Goal: Navigation & Orientation: Find specific page/section

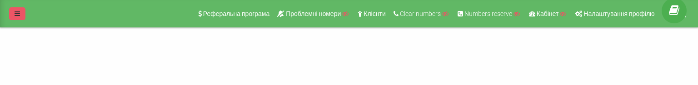
click at [16, 10] on icon at bounding box center [17, 13] width 5 height 6
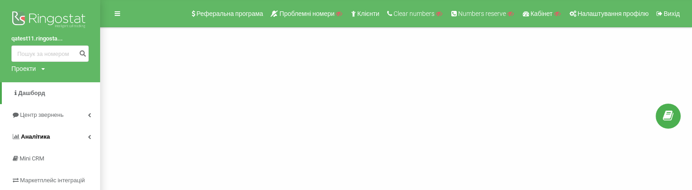
click at [84, 132] on link "Аналiтика" at bounding box center [50, 137] width 100 height 22
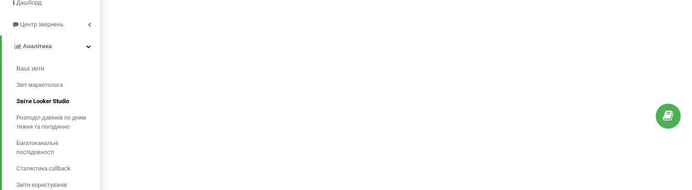
scroll to position [91, 0]
click at [53, 78] on link "Звіт маркетолога" at bounding box center [58, 84] width 84 height 16
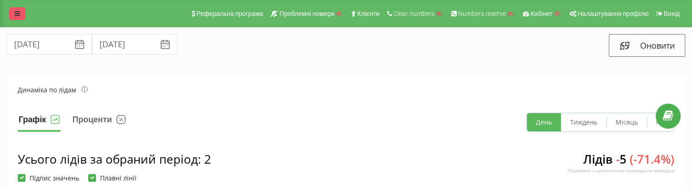
click at [19, 12] on icon at bounding box center [17, 13] width 5 height 6
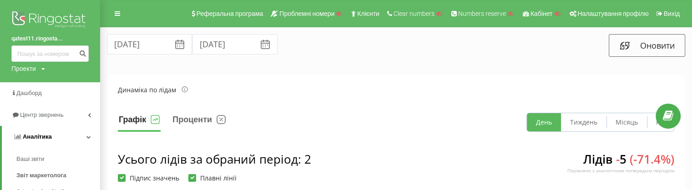
click at [85, 133] on link "Аналiтика" at bounding box center [51, 137] width 98 height 22
click at [94, 135] on link "Аналiтика" at bounding box center [50, 137] width 100 height 22
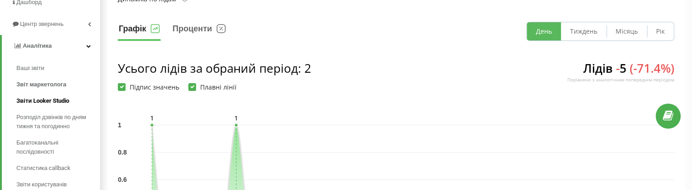
click at [65, 100] on span "Звіти Looker Studio" at bounding box center [42, 100] width 53 height 9
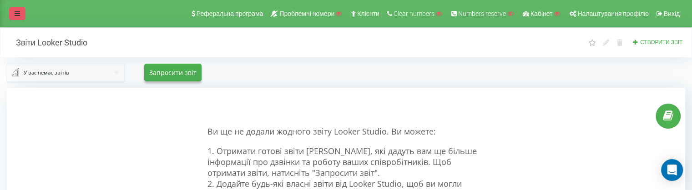
click at [25, 15] on link at bounding box center [17, 13] width 16 height 13
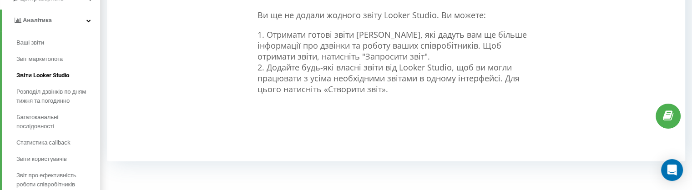
scroll to position [136, 0]
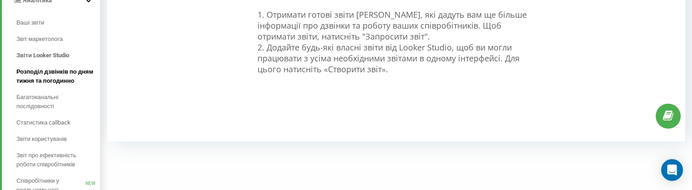
click at [62, 74] on span "Розподіл дзвінків по дням тижня та погодинно" at bounding box center [55, 76] width 79 height 18
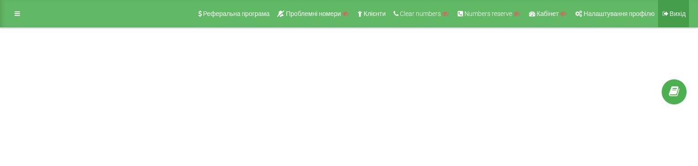
click at [672, 16] on span "Вихід" at bounding box center [678, 13] width 16 height 7
